Goal: Use online tool/utility: Use online tool/utility

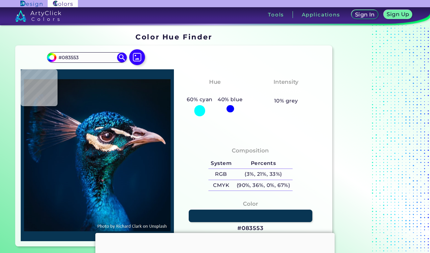
type input "#1f1f2d"
type input "#1F1F2D"
type input "#52353e"
type input "#52353E"
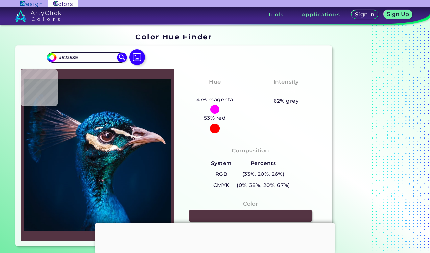
type input "#543443"
type input "#3b1d2e"
type input "#3B1D2E"
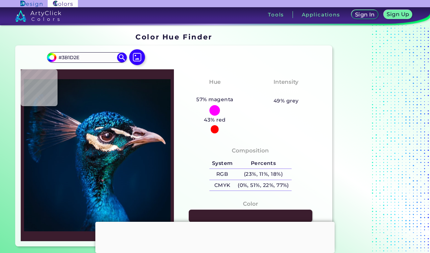
type input "#70332b"
type input "#70332B"
type input "#6a2f28"
type input "#6A2F28"
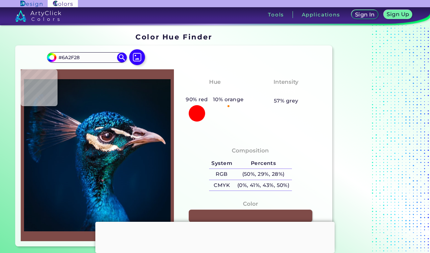
type input "#7f4b48"
type input "#7F4B48"
type input "#ab7b85"
type input "#AB7B85"
type input "#432c3b"
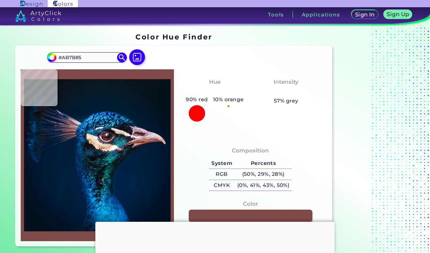
type input "#432C3B"
type input "#887d8c"
type input "#887D8C"
type input "#ebc7a9"
type input "#EBC7A9"
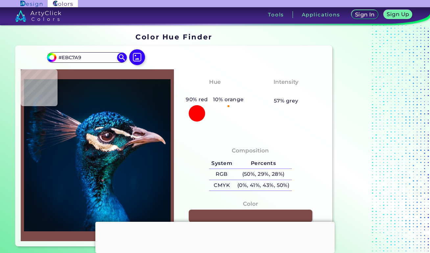
type input "#dfb898"
type input "#DFB898"
type input "#e9c1a0"
type input "#E9C1A0"
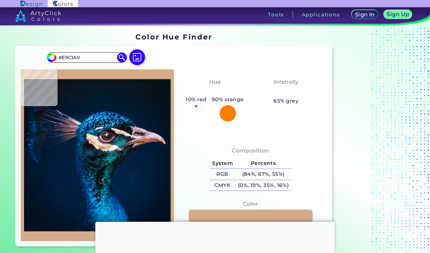
type input "#d5ac8b"
type input "#D5AC8B"
type input "#f2cbaf"
type input "#F2CBAF"
type input "#e4c59e"
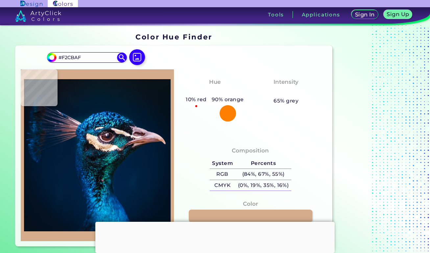
type input "#E4C59E"
type input "#f3d0ac"
type input "#F3D0AC"
type input "#9e8469"
type input "#9E8469"
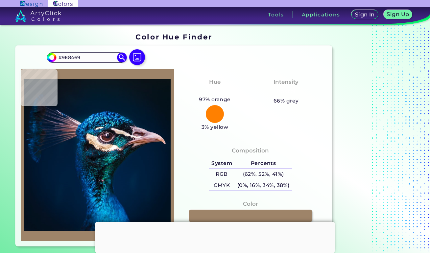
type input "#c9b9a6"
type input "#C9B9A6"
type input "#fff7ee"
type input "#FFF7EE"
type input "#fef2ec"
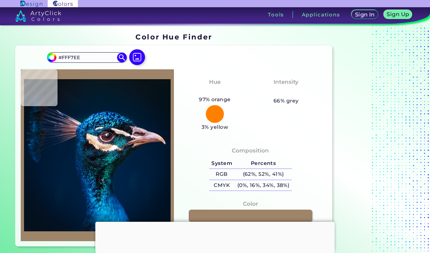
type input "#FEF2EC"
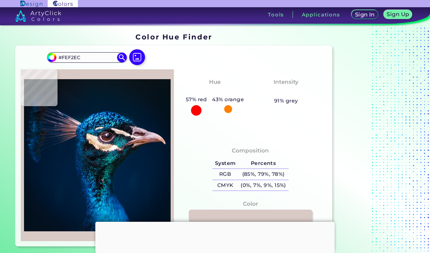
type input "#d9cac6"
type input "#D9CAC6"
type input "#27abba"
type input "#27ABBA"
type input "#6192b0"
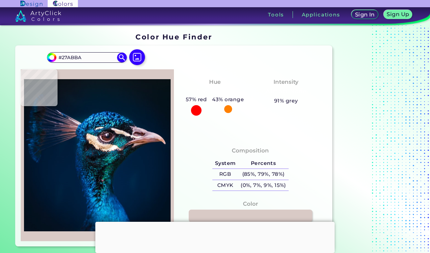
type input "#6192B0"
type input "#0e576e"
type input "#0E576E"
type input "#06687a"
type input "#06687A"
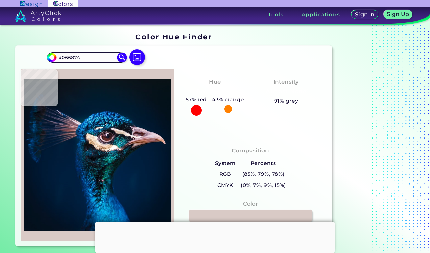
type input "#095769"
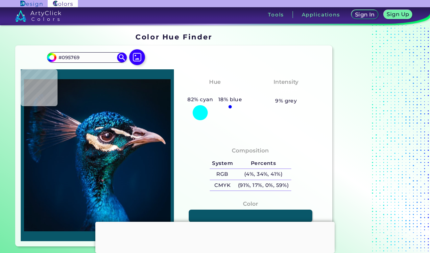
type input "#0b6971"
type input "#0B6971"
type input "#105f6f"
type input "#105F6F"
type input "#096678"
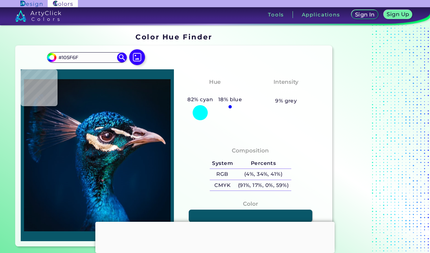
type input "#096678"
type input "#015866"
type input "#199ba7"
type input "#199BA7"
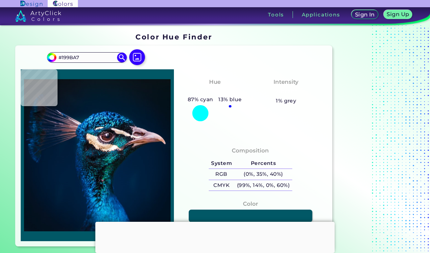
type input "#006276"
type input "#075c73"
type input "#075C73"
type input "#08445d"
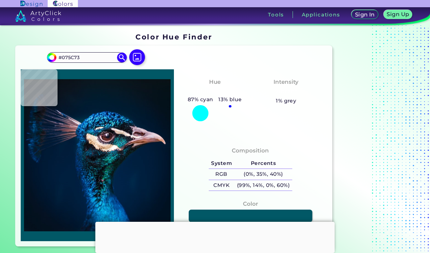
type input "#08445D"
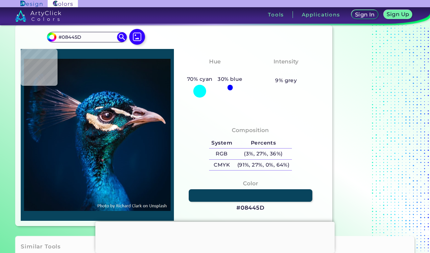
type input "#002448"
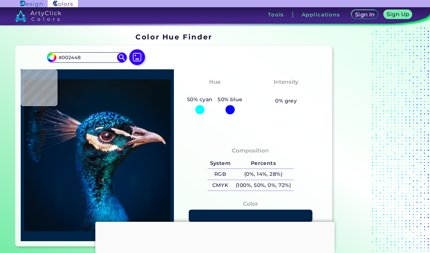
type input "#014c63"
type input "#014C63"
type input "#053241"
